Goal: Task Accomplishment & Management: Use online tool/utility

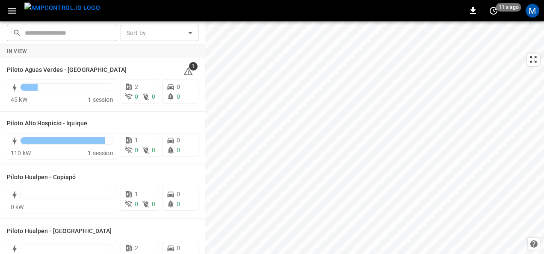
click at [15, 13] on icon "button" at bounding box center [12, 11] width 8 height 6
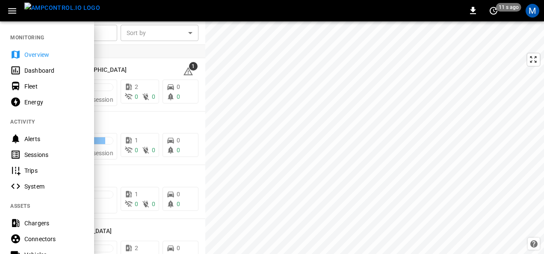
click at [50, 71] on div "Dashboard" at bounding box center [53, 70] width 59 height 9
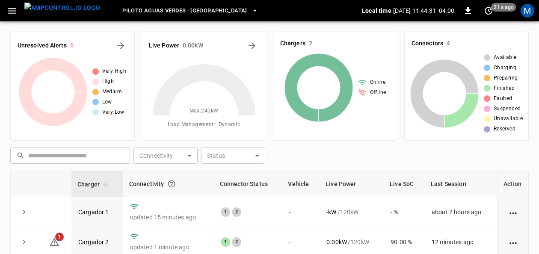
click at [6, 13] on button "button" at bounding box center [12, 11] width 18 height 16
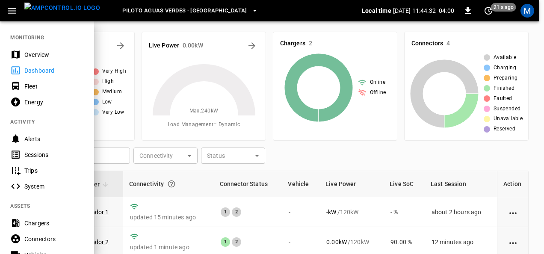
click at [31, 90] on div "Fleet" at bounding box center [53, 86] width 59 height 9
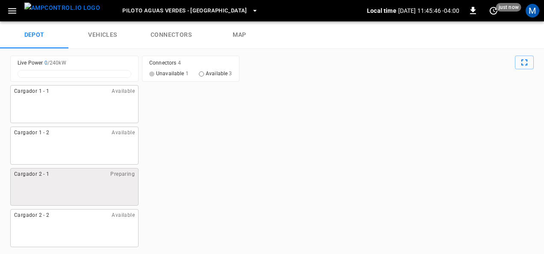
click at [105, 35] on link "vehicles" at bounding box center [102, 34] width 68 height 27
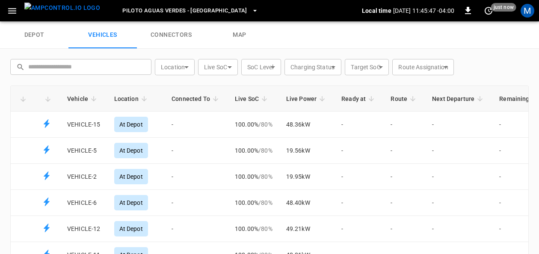
click at [179, 31] on link "connectors" at bounding box center [171, 34] width 68 height 27
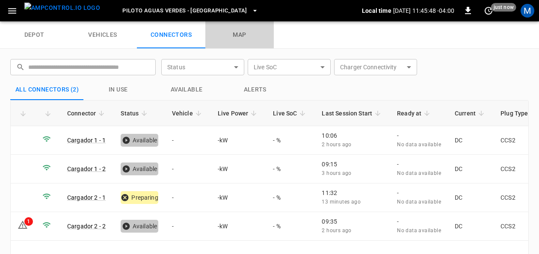
click at [243, 32] on link "map" at bounding box center [239, 34] width 68 height 27
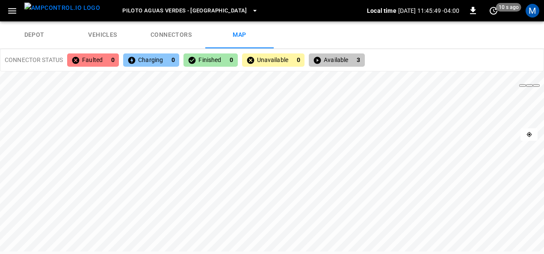
click at [10, 12] on icon "button" at bounding box center [12, 11] width 11 height 11
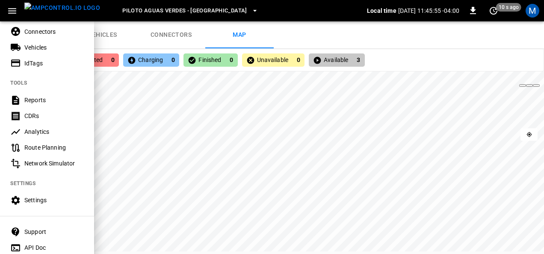
scroll to position [214, 0]
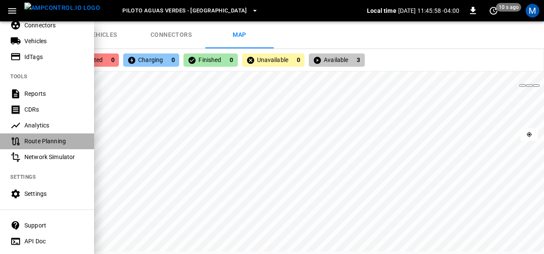
click at [52, 143] on div "Route Planning" at bounding box center [53, 141] width 59 height 9
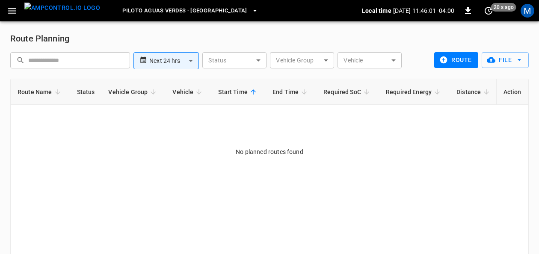
click at [12, 10] on icon "button" at bounding box center [12, 11] width 11 height 11
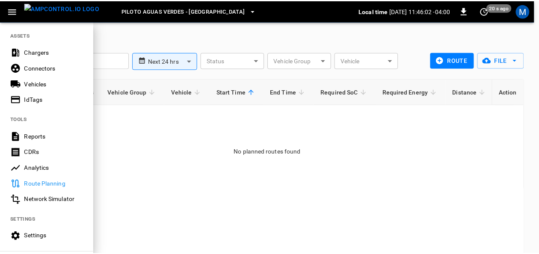
scroll to position [240, 0]
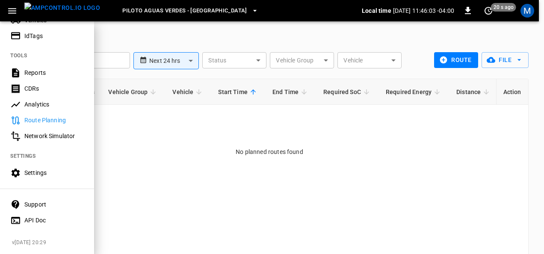
click at [60, 132] on div "Network Simulator" at bounding box center [53, 136] width 59 height 9
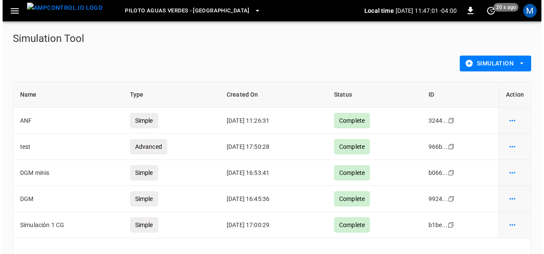
scroll to position [38, 0]
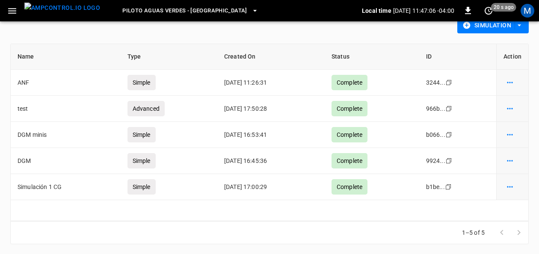
click at [216, 9] on button "Piloto Aguas Verdes - Antofagasta" at bounding box center [190, 11] width 143 height 17
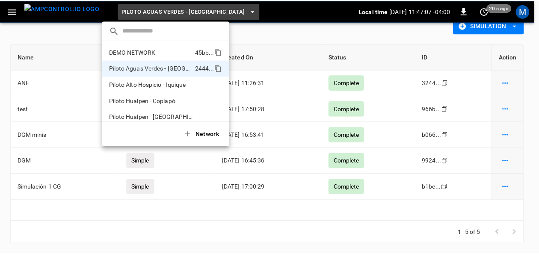
scroll to position [7, 0]
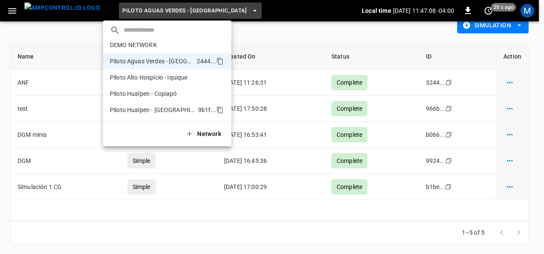
click at [175, 103] on li "Piloto Hualpen - Santiago 9b1f ..." at bounding box center [167, 110] width 128 height 16
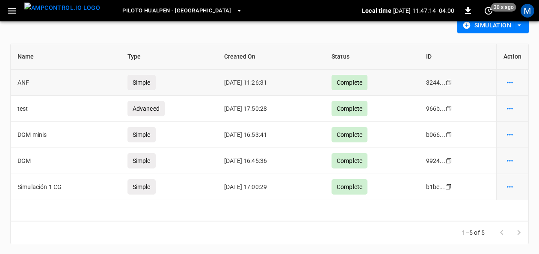
click at [509, 79] on icon "simulation options" at bounding box center [510, 82] width 9 height 9
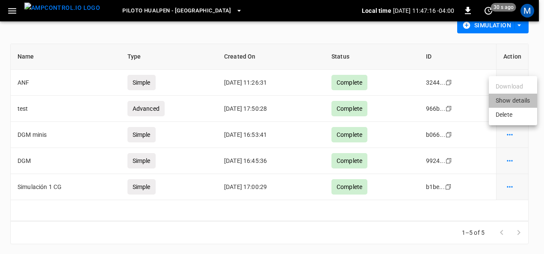
click at [506, 103] on li "Show details" at bounding box center [513, 101] width 48 height 14
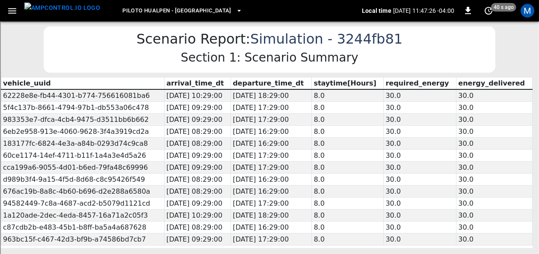
drag, startPoint x: 537, startPoint y: 32, endPoint x: 544, endPoint y: 44, distance: 13.8
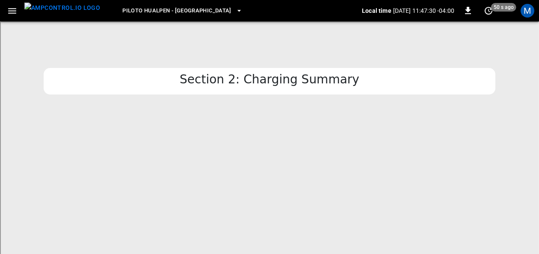
scroll to position [409, 0]
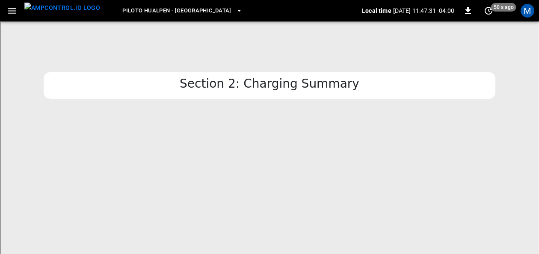
click at [223, 183] on div at bounding box center [265, 177] width 171 height 150
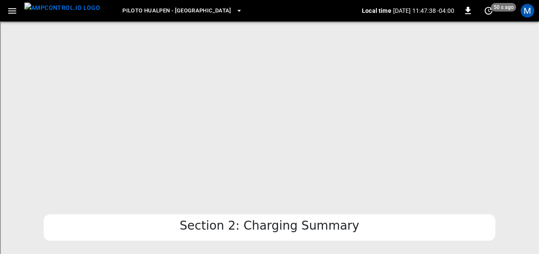
scroll to position [0, 0]
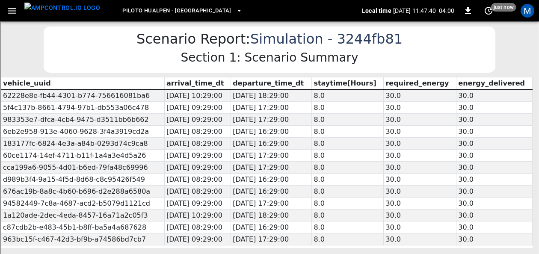
scroll to position [38, 0]
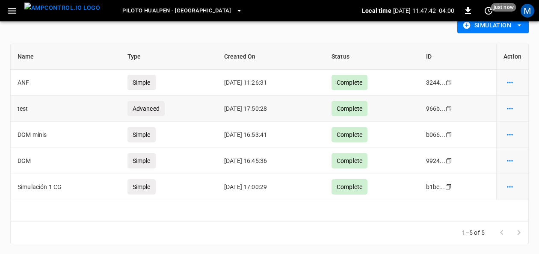
click at [506, 87] on icon "simulation options" at bounding box center [510, 82] width 9 height 9
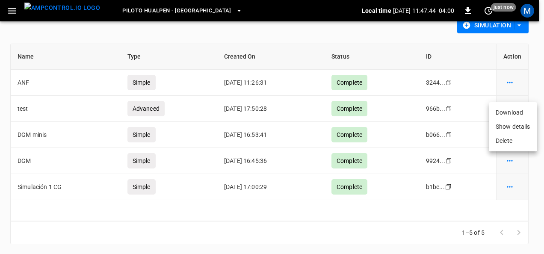
click at [510, 130] on li "Show details" at bounding box center [513, 127] width 48 height 14
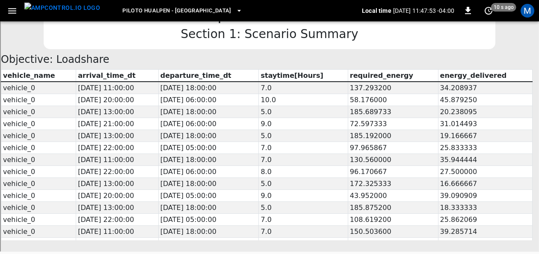
drag, startPoint x: 535, startPoint y: 29, endPoint x: 544, endPoint y: 27, distance: 8.3
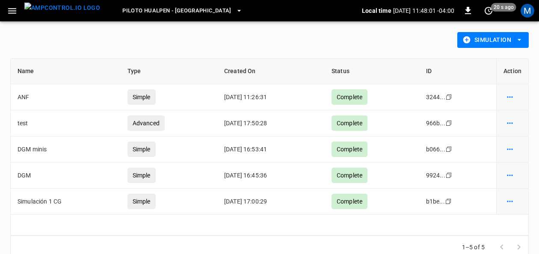
scroll to position [38, 0]
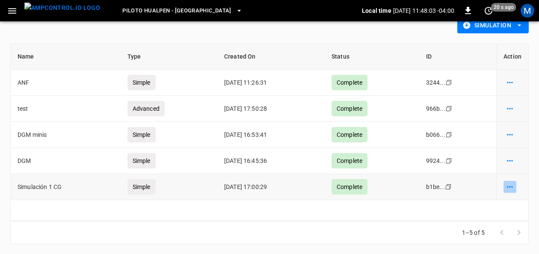
click at [513, 87] on icon "simulation options" at bounding box center [510, 82] width 9 height 9
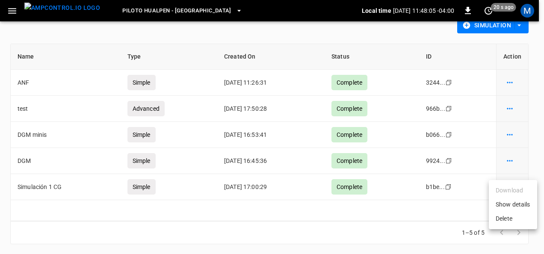
click at [507, 205] on li "Show details" at bounding box center [513, 205] width 48 height 14
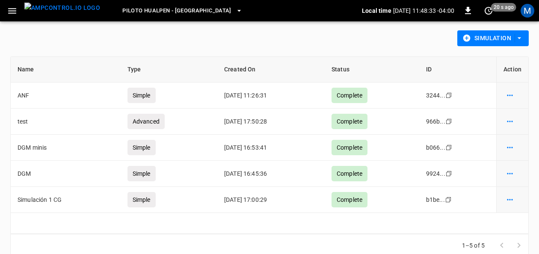
scroll to position [38, 0]
